Goal: Find specific page/section: Find specific page/section

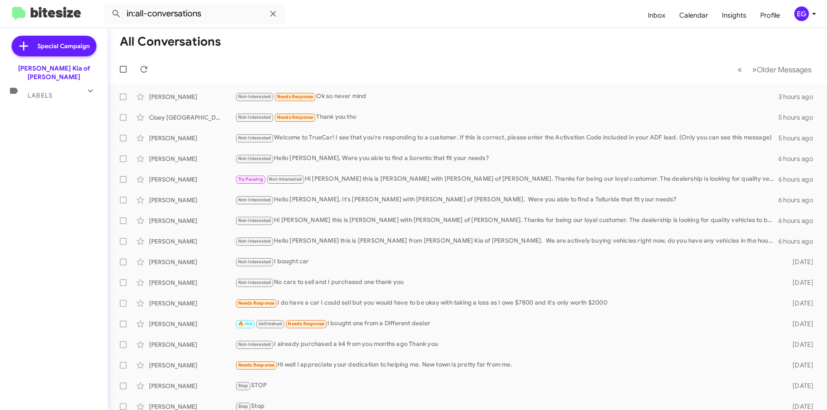
click at [48, 84] on div "Labels" at bounding box center [45, 92] width 77 height 16
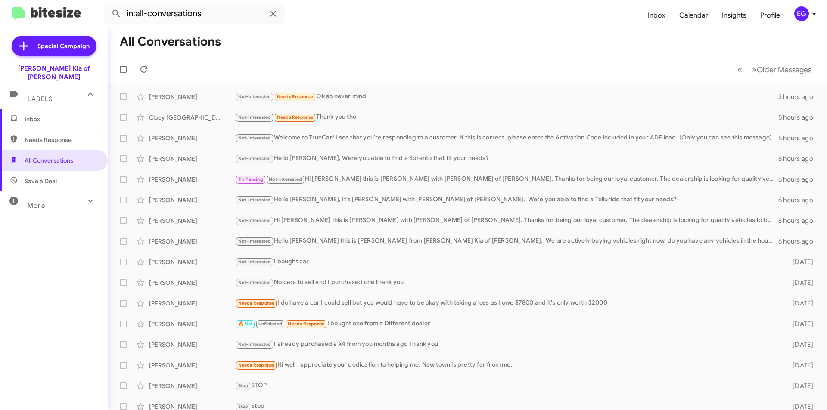
click at [54, 119] on span "Inbox" at bounding box center [54, 119] width 108 height 21
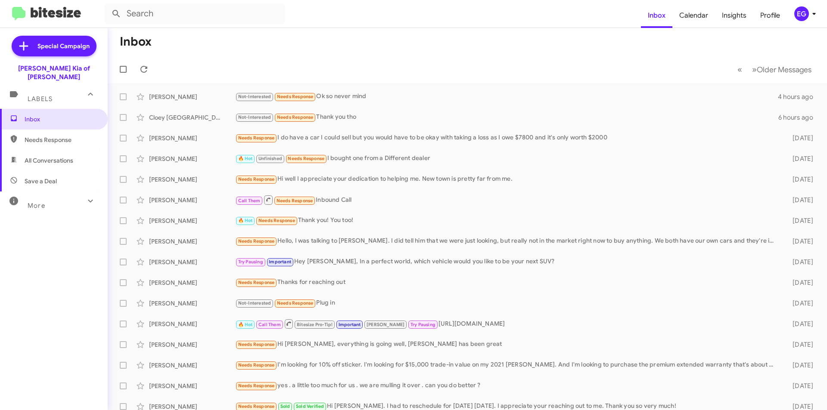
click at [64, 150] on span "All Conversations" at bounding box center [54, 160] width 108 height 21
type input "in:all-conversations"
